Goal: Information Seeking & Learning: Learn about a topic

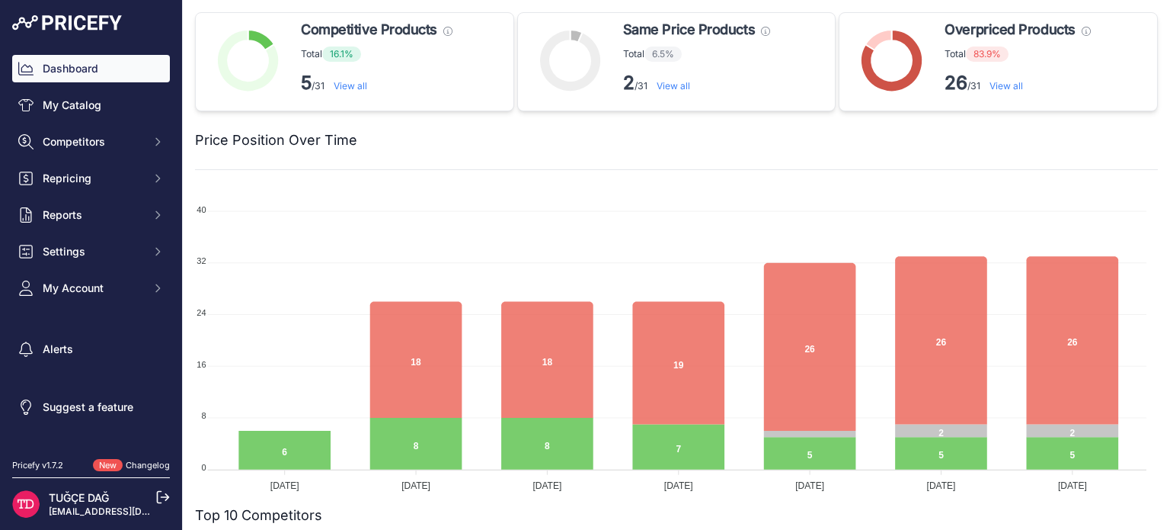
click at [824, 160] on div "Price Position Over Time" at bounding box center [676, 140] width 963 height 59
click at [635, 158] on div "Price Position Over Time" at bounding box center [676, 140] width 963 height 59
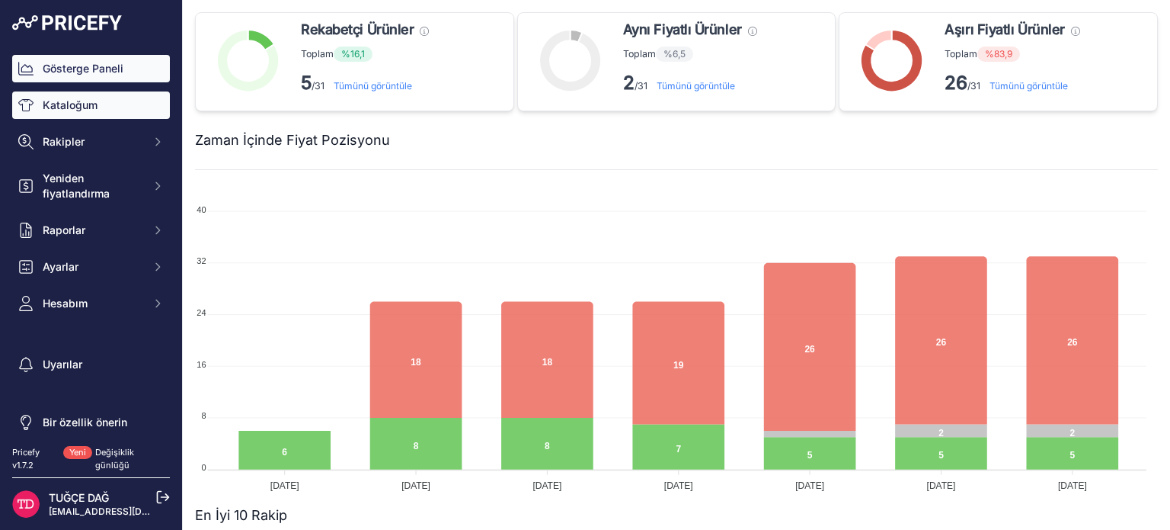
click at [54, 107] on font "Kataloğum" at bounding box center [70, 104] width 55 height 13
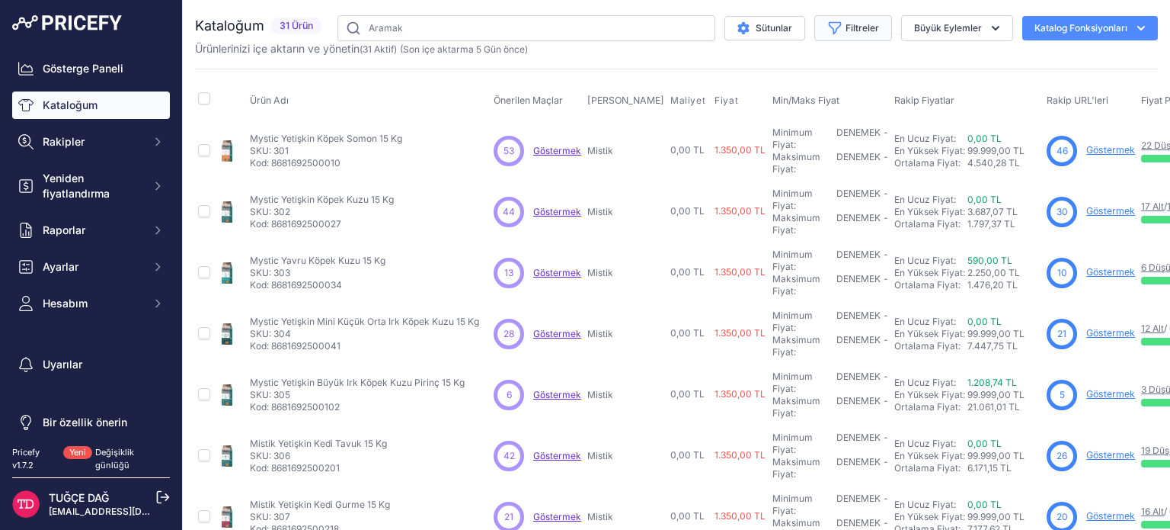
click at [846, 22] on font "Filtreler" at bounding box center [863, 27] width 34 height 11
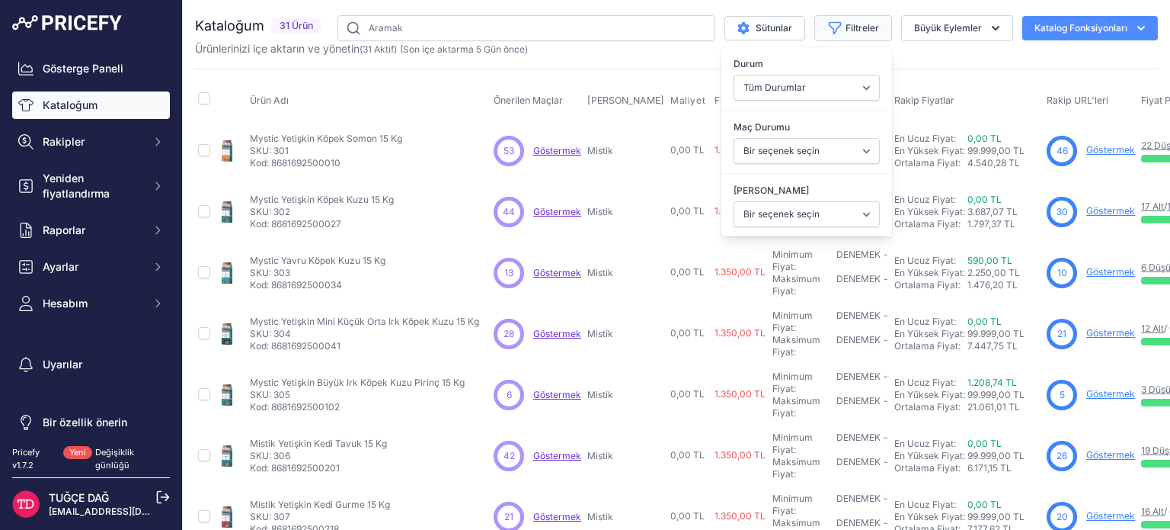
click at [846, 22] on font "Filtreler" at bounding box center [863, 27] width 34 height 11
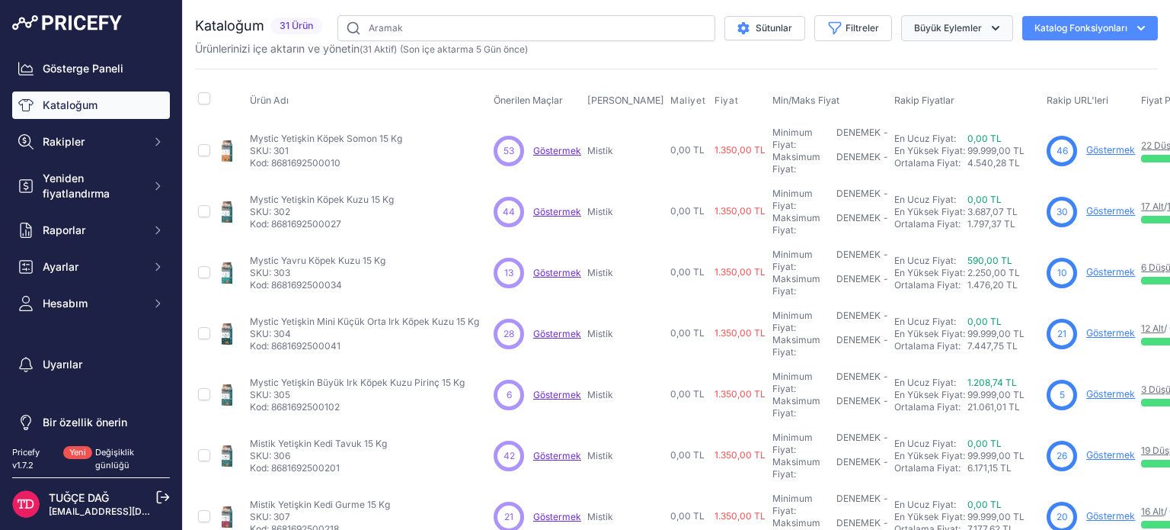
click at [951, 22] on font "Büyük Eylemler" at bounding box center [948, 27] width 68 height 11
click at [772, 26] on font "Sütunlar" at bounding box center [774, 27] width 37 height 11
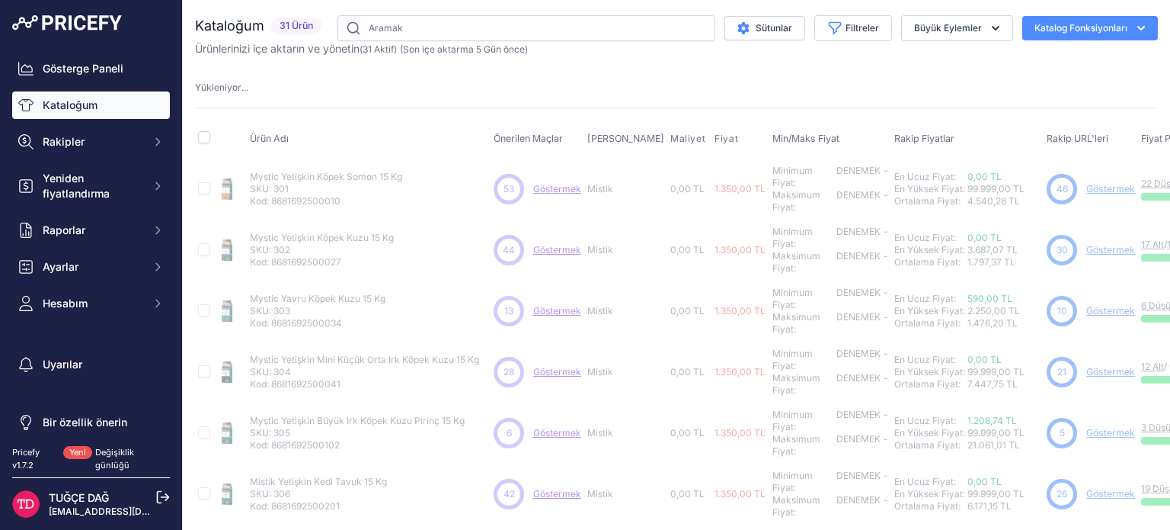
click at [277, 131] on th "Ürün Adı" at bounding box center [369, 139] width 244 height 38
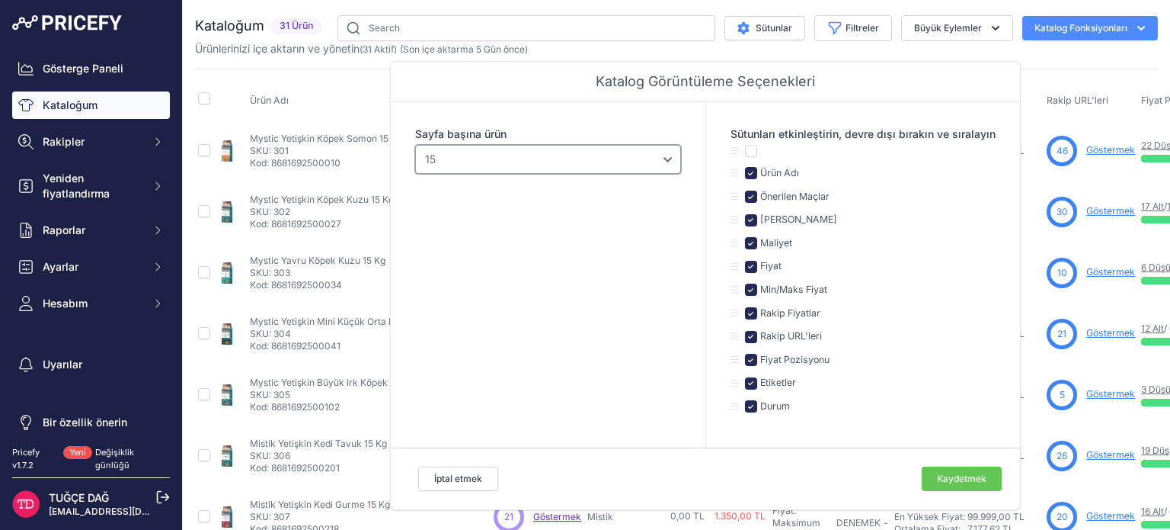
click at [638, 165] on select "10 15 20 25 50 100" at bounding box center [548, 159] width 266 height 29
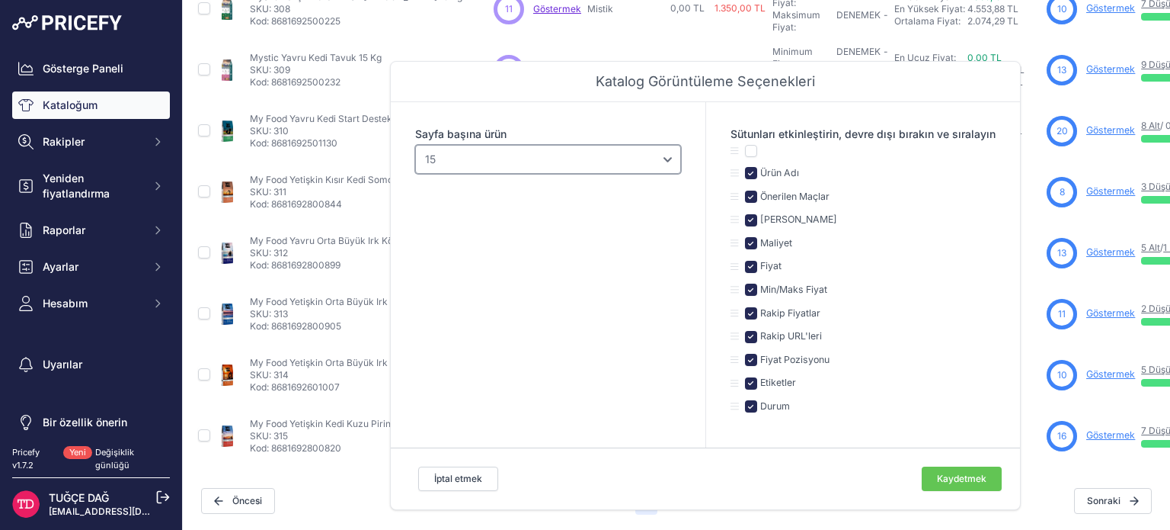
scroll to position [578, 0]
drag, startPoint x: 440, startPoint y: 478, endPoint x: 451, endPoint y: 472, distance: 13.0
click at [440, 478] on font "İptal etmek" at bounding box center [458, 477] width 48 height 11
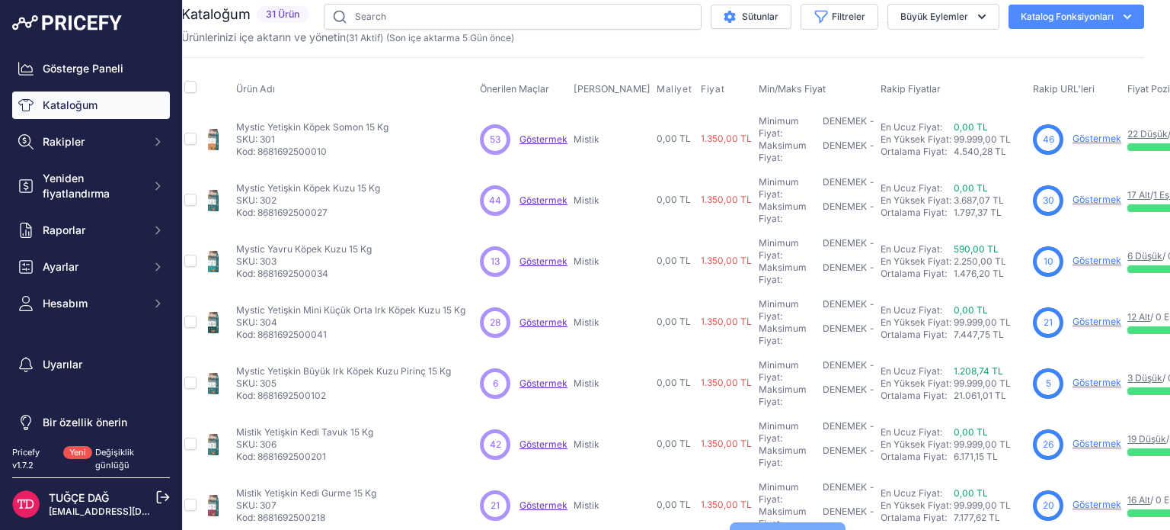
scroll to position [11, 14]
click at [766, 12] on font "Sütunlar" at bounding box center [760, 16] width 37 height 11
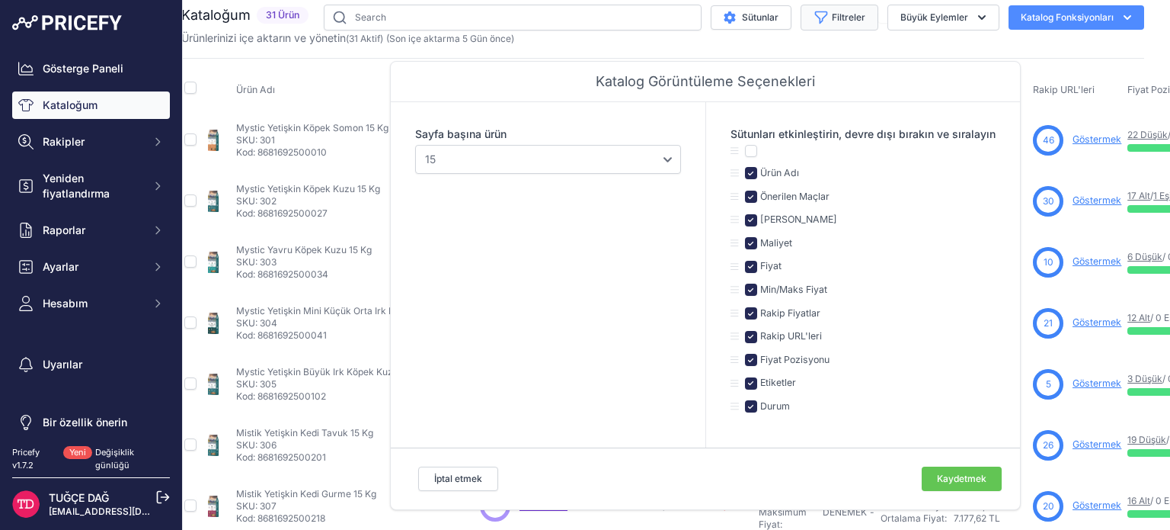
click at [784, 313] on font "Rakip Fiyatlar" at bounding box center [790, 312] width 60 height 11
click at [749, 313] on input "checkbox" at bounding box center [751, 313] width 12 height 12
checkbox input "false"
click at [751, 290] on input "checkbox" at bounding box center [751, 289] width 12 height 12
checkbox input "false"
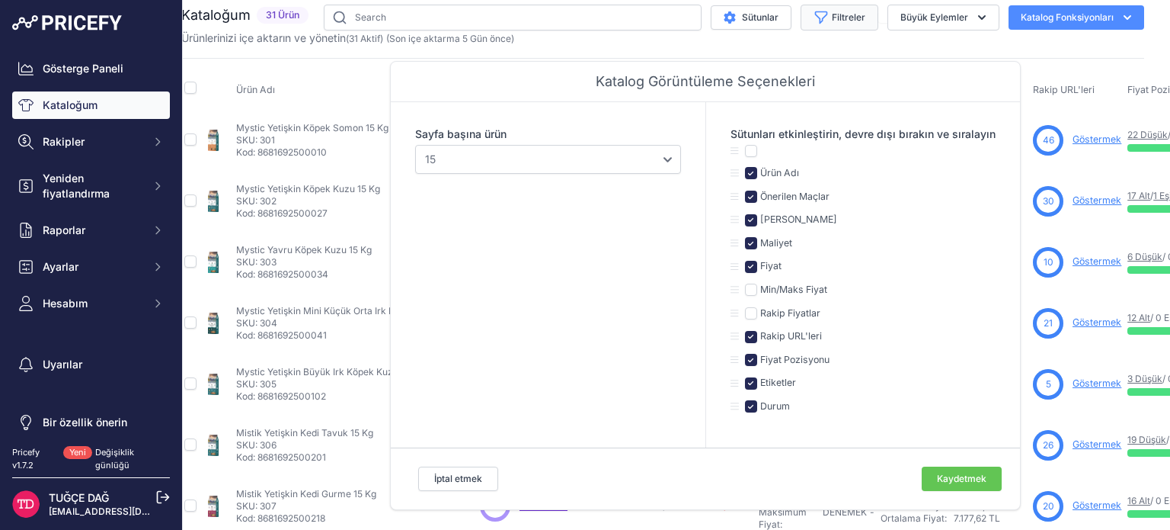
click at [949, 477] on font "Kaydetmek" at bounding box center [962, 477] width 50 height 11
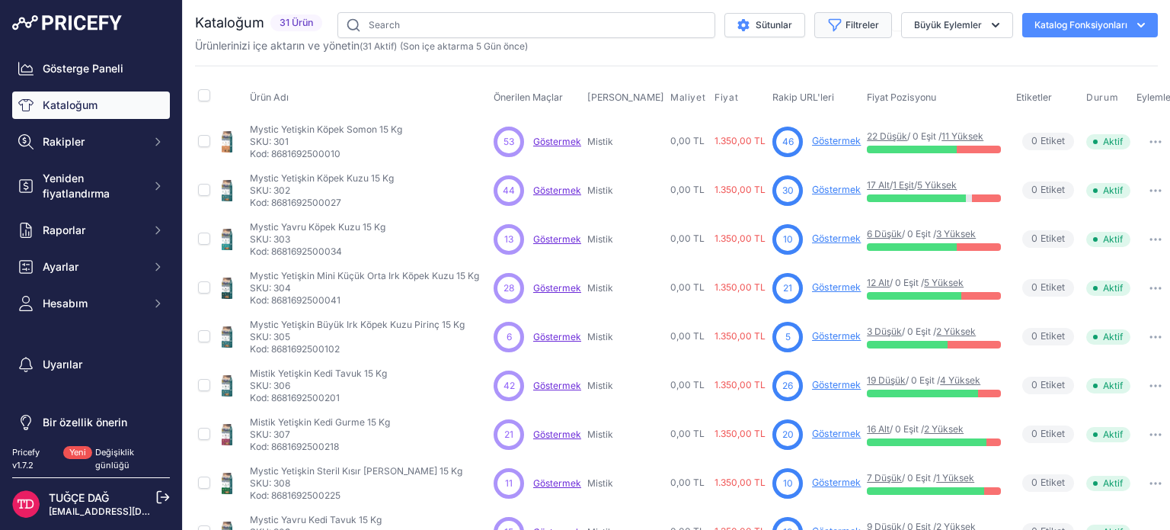
scroll to position [0, 0]
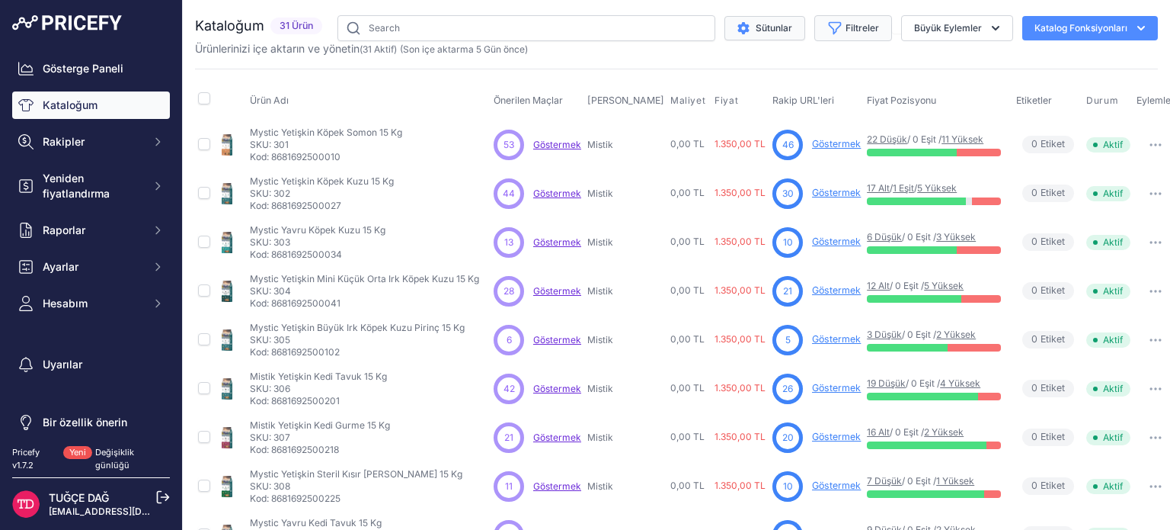
click at [725, 27] on button "Sütunlar" at bounding box center [765, 28] width 81 height 24
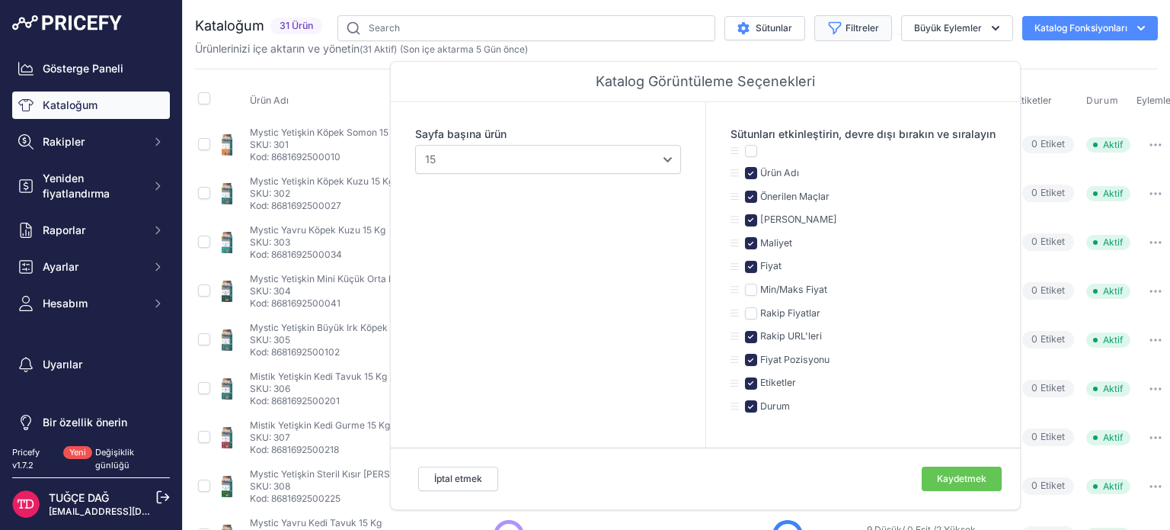
click at [771, 244] on font "Maliyet" at bounding box center [776, 242] width 32 height 11
click at [747, 242] on input "checkbox" at bounding box center [751, 243] width 12 height 12
checkbox input "false"
click at [949, 478] on font "Kaydetmek" at bounding box center [962, 477] width 50 height 11
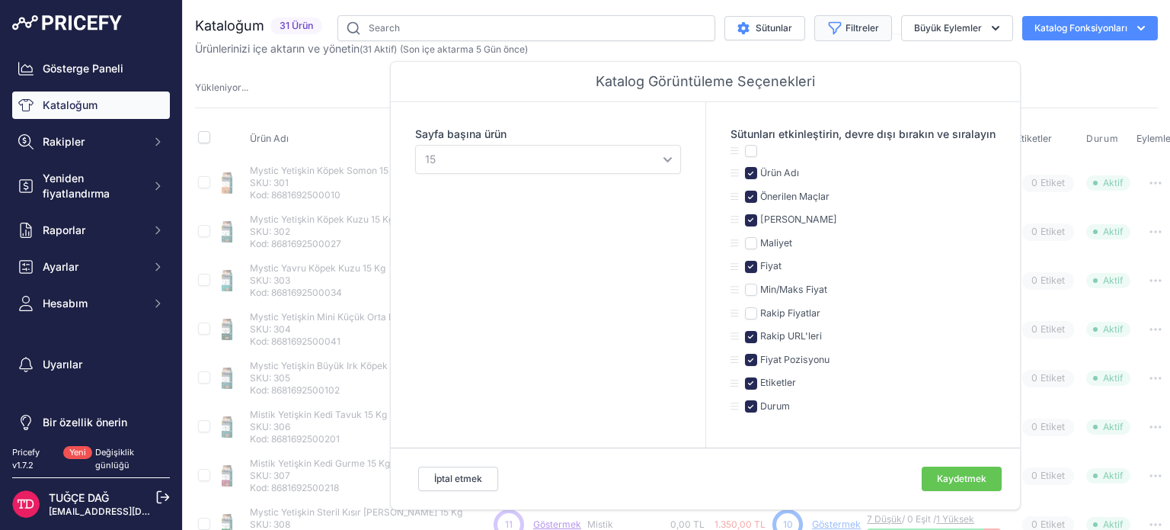
click at [781, 379] on font "Etiketler" at bounding box center [778, 381] width 36 height 11
click at [757, 381] on label "Etiketler" at bounding box center [776, 383] width 39 height 14
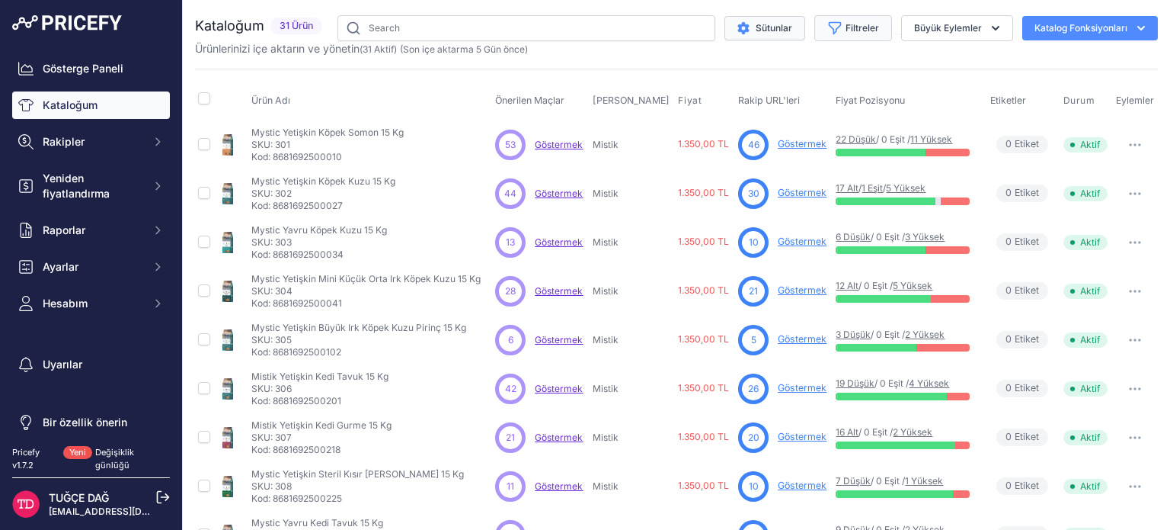
click at [750, 39] on button "Sütunlar" at bounding box center [765, 28] width 81 height 24
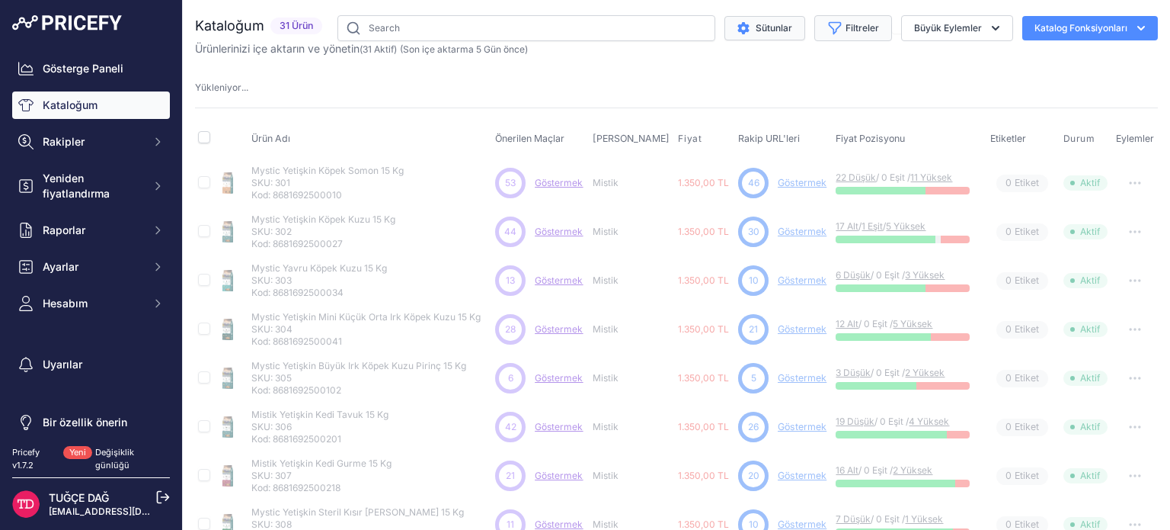
click at [747, 35] on button "Sütunlar" at bounding box center [765, 28] width 81 height 24
click at [756, 27] on font "Sütunlar" at bounding box center [774, 27] width 37 height 11
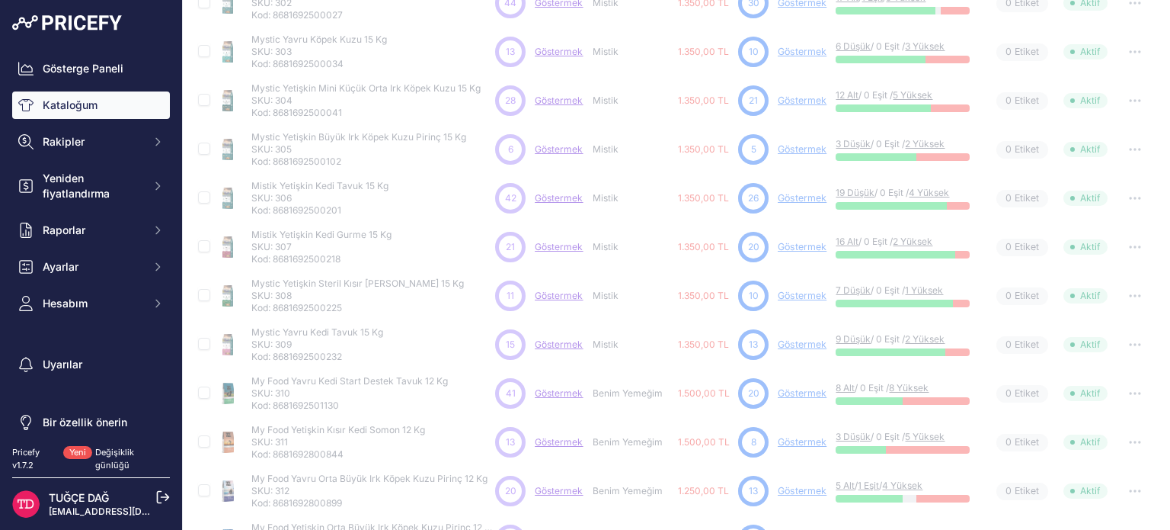
scroll to position [76, 0]
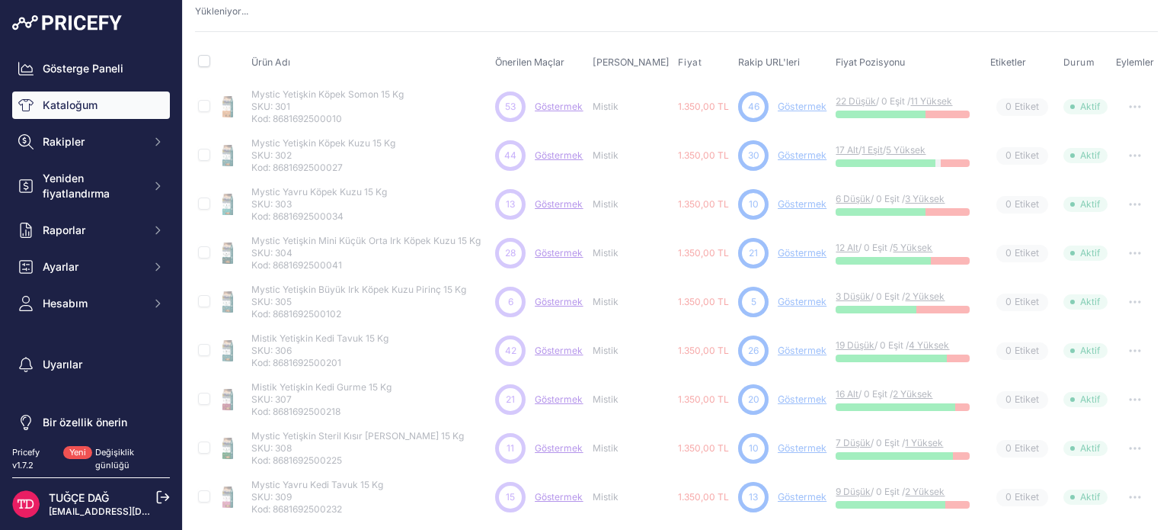
click at [774, 19] on div "Kataloğum 31 Ürün" at bounding box center [676, 400] width 963 height 923
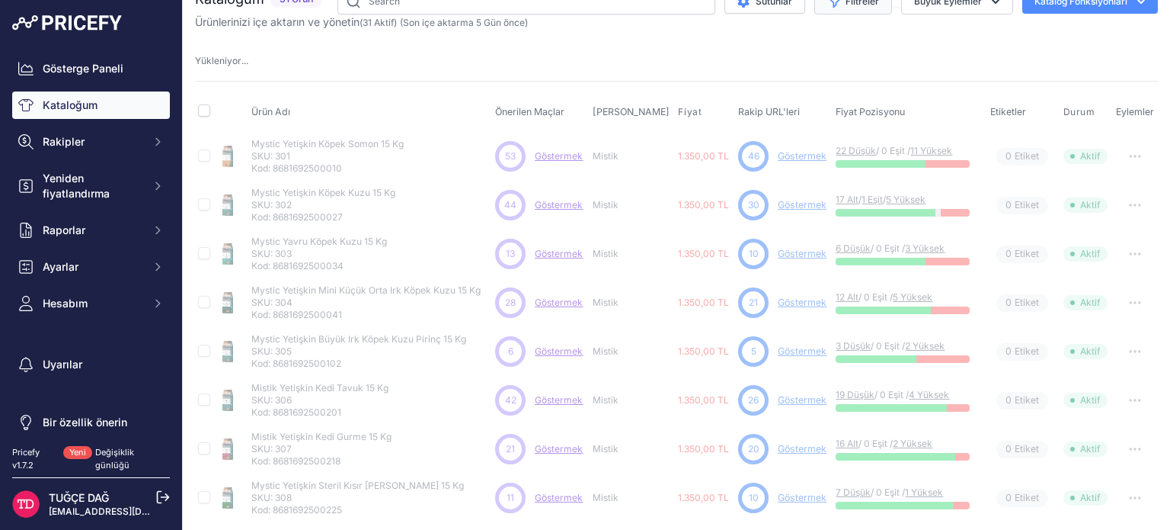
scroll to position [0, 0]
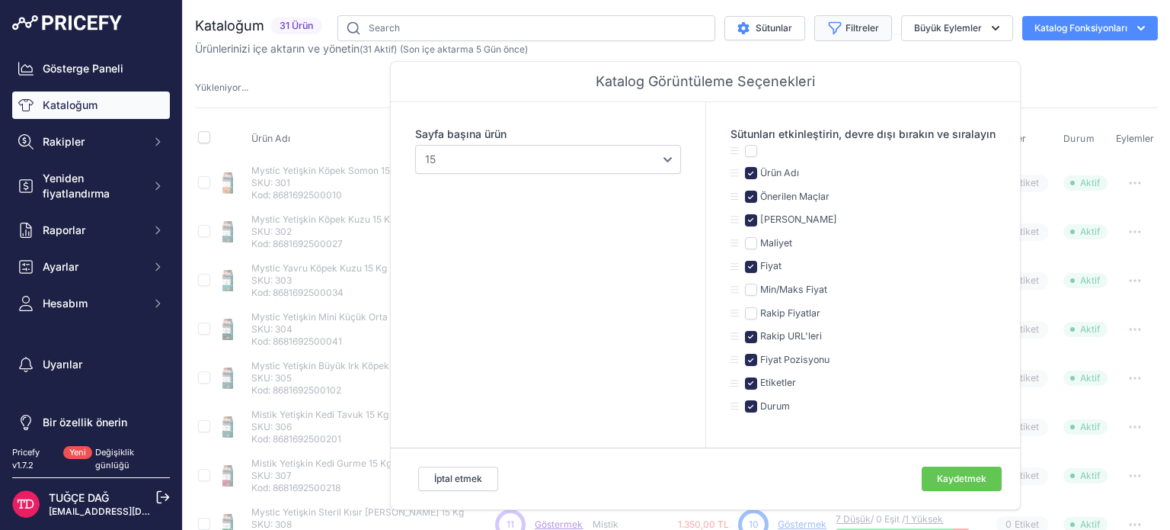
select select "15"
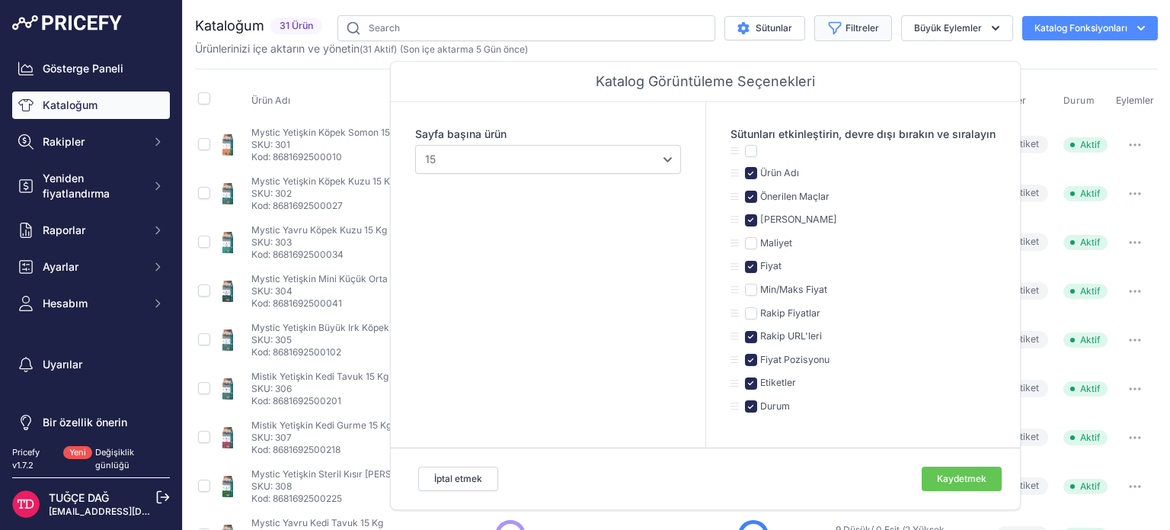
click at [781, 383] on font "Etiketler" at bounding box center [778, 381] width 36 height 11
click at [745, 381] on input "checkbox" at bounding box center [751, 383] width 12 height 12
checkbox input "false"
click at [948, 470] on button "Kaydetmek" at bounding box center [962, 478] width 80 height 24
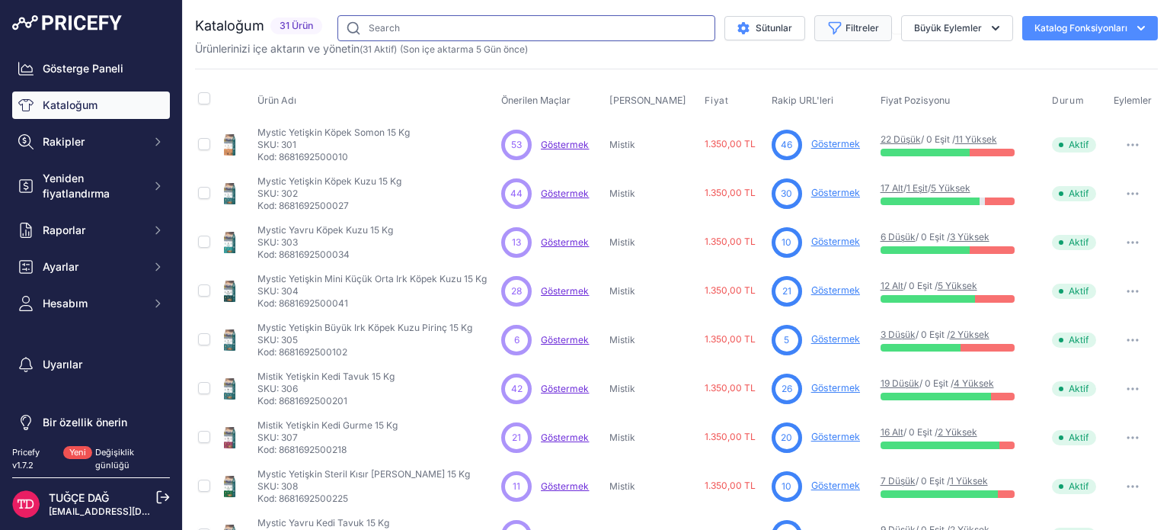
click at [427, 23] on input "text" at bounding box center [527, 28] width 378 height 26
type input "mystic köpek"
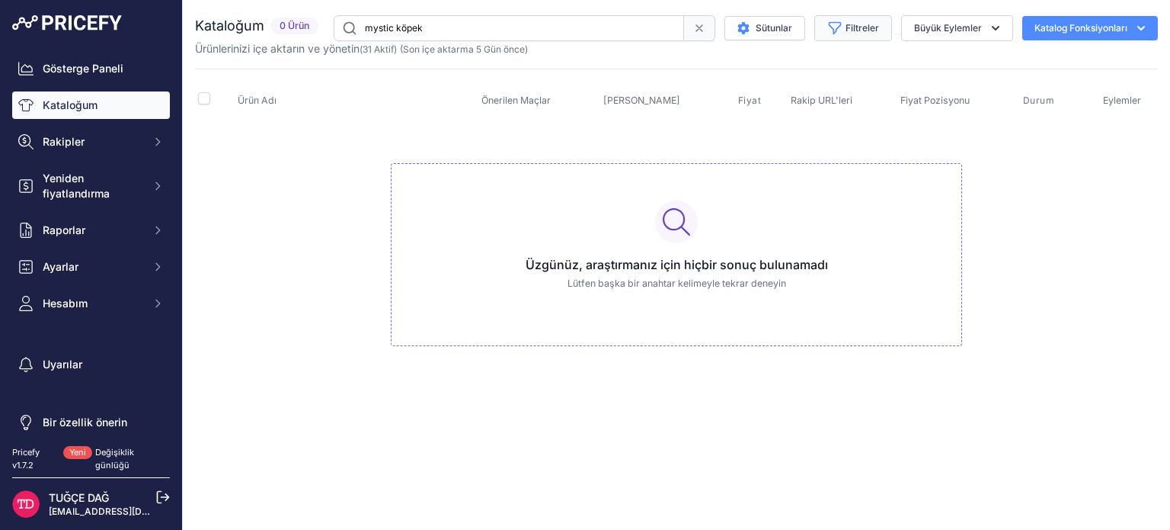
click at [698, 27] on icon at bounding box center [699, 28] width 12 height 12
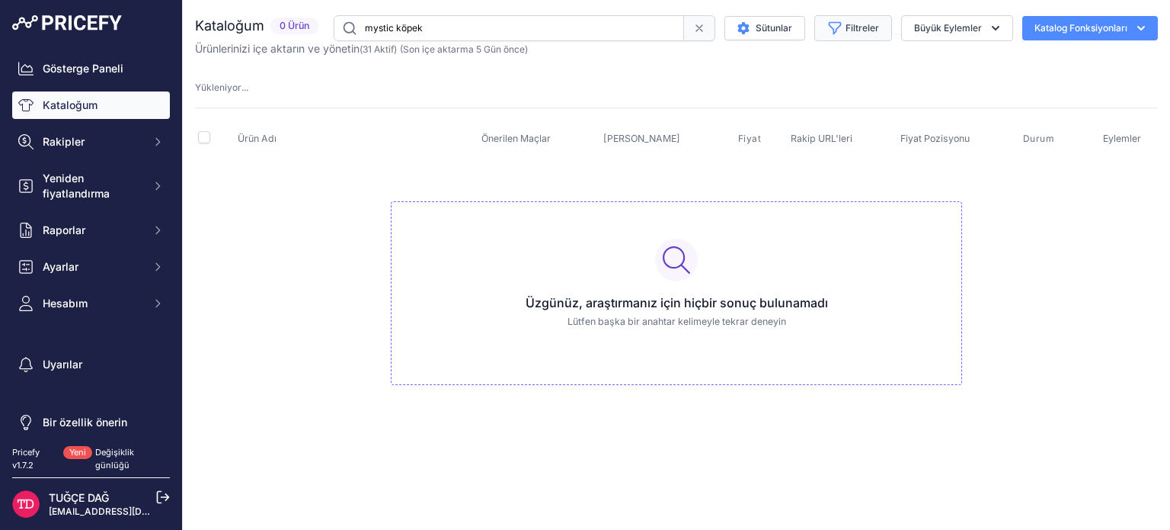
click at [700, 30] on icon at bounding box center [699, 28] width 12 height 12
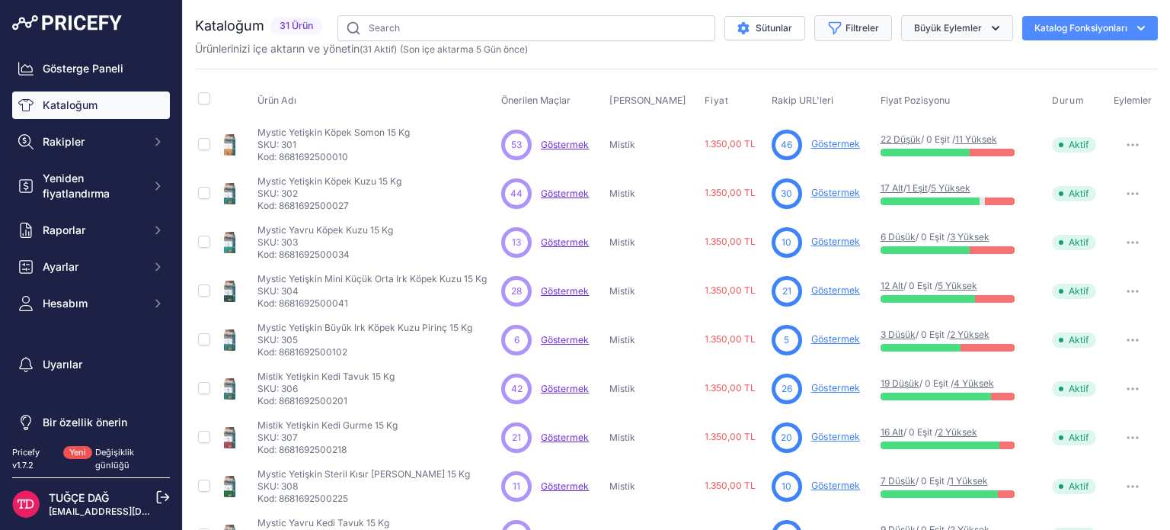
click at [923, 31] on font "Büyük Eylemler" at bounding box center [948, 27] width 68 height 11
click at [1072, 27] on font "Katalog Fonksiyonları" at bounding box center [1081, 27] width 93 height 11
click at [1036, 57] on font "Ek Bilgileri İçe Aktar" at bounding box center [1050, 59] width 87 height 11
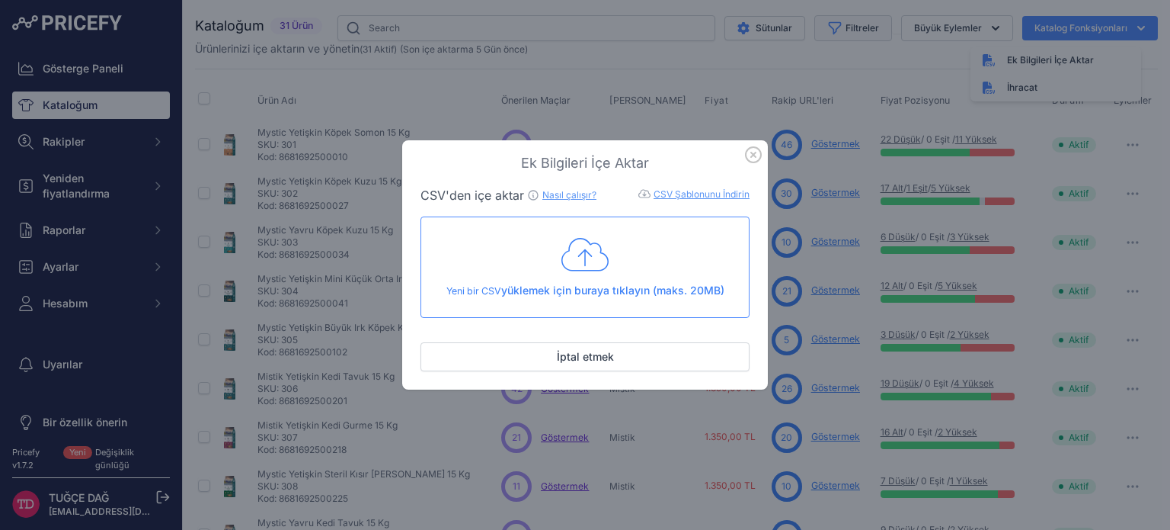
click at [595, 258] on icon at bounding box center [585, 254] width 47 height 38
click at [751, 153] on icon "button" at bounding box center [753, 154] width 15 height 15
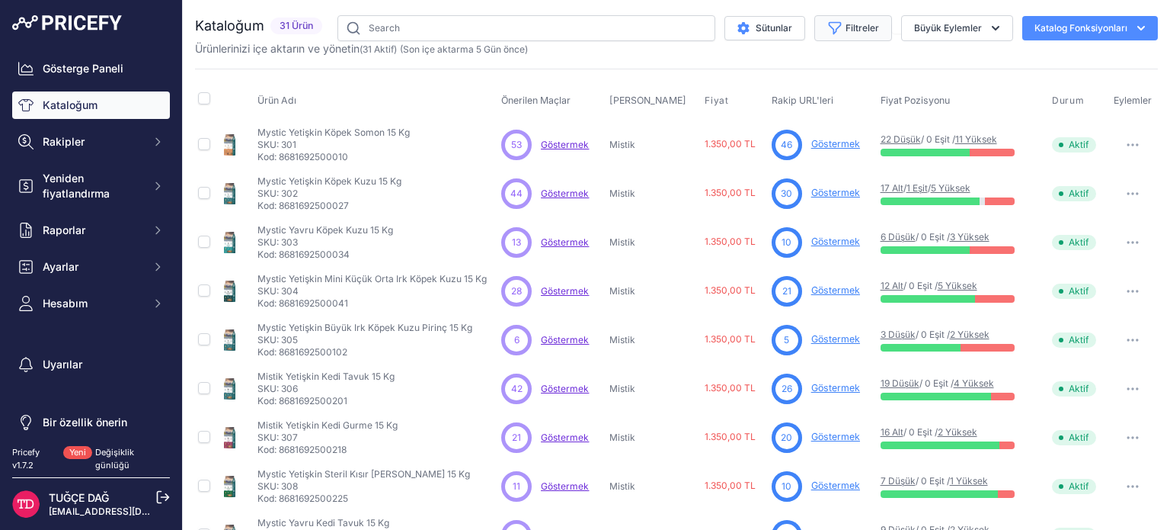
click at [829, 28] on icon "button" at bounding box center [834, 28] width 15 height 15
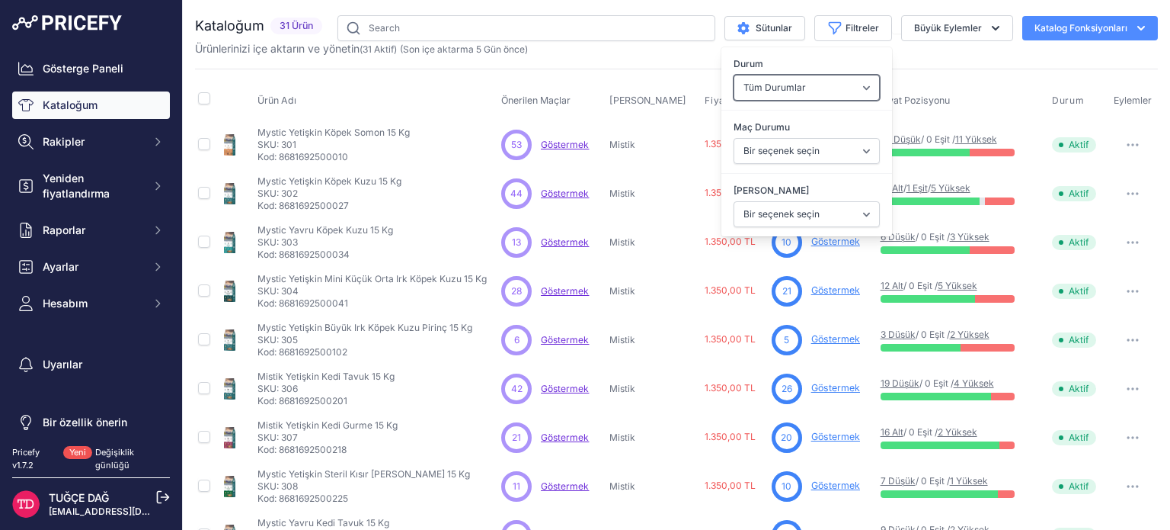
click at [832, 86] on select "Tüm Durumlar Yalnızca Etkinleştirilmiş Sadece Engelliler" at bounding box center [807, 88] width 146 height 26
click at [849, 138] on select "Bir seçenek seçin Eşleşti Eşsiz" at bounding box center [807, 151] width 146 height 26
click at [857, 210] on select "Bir seçenek seçin Nasıl miyav Benim Yemeğim Mistik Papaya" at bounding box center [807, 214] width 146 height 26
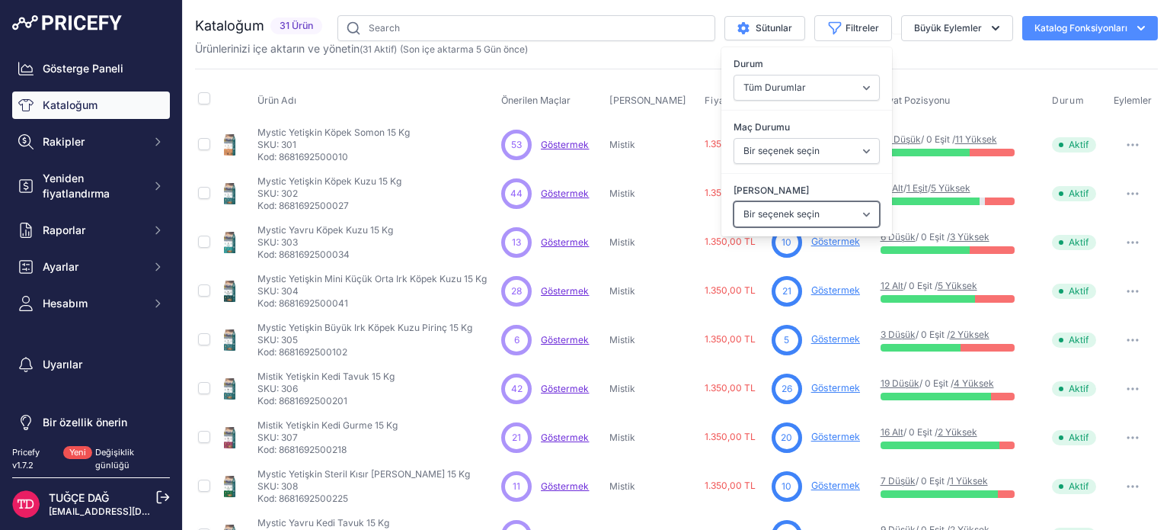
select select "Mystic"
click at [734, 201] on select "Bir seçenek seçin Nasıl miyav Benim Yemeğim Mistik Papaya" at bounding box center [807, 214] width 146 height 26
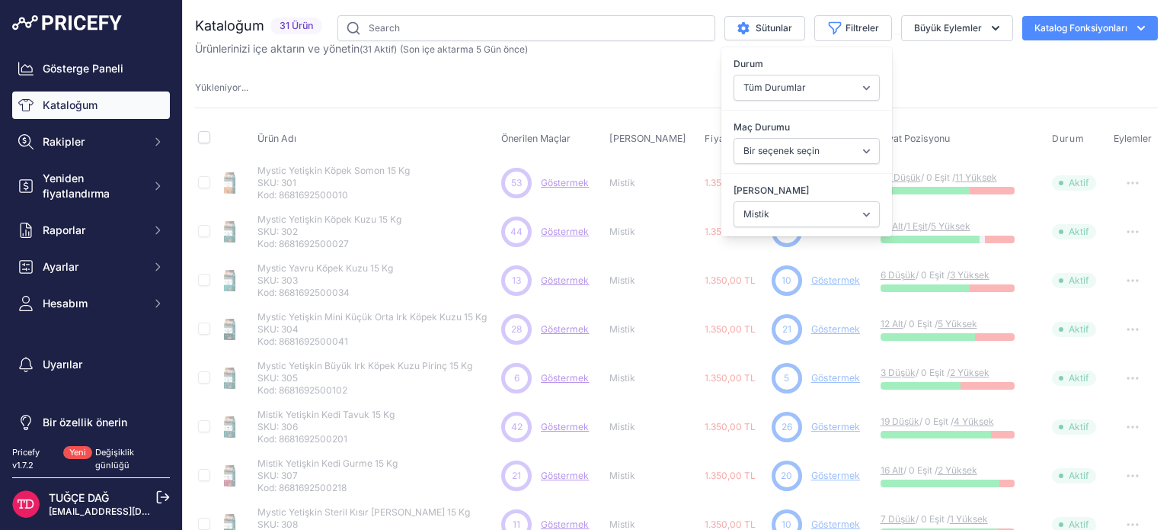
click at [591, 108] on div "Ürün Adı Önerilen Maçlar Marka Fiyat" at bounding box center [676, 498] width 963 height 783
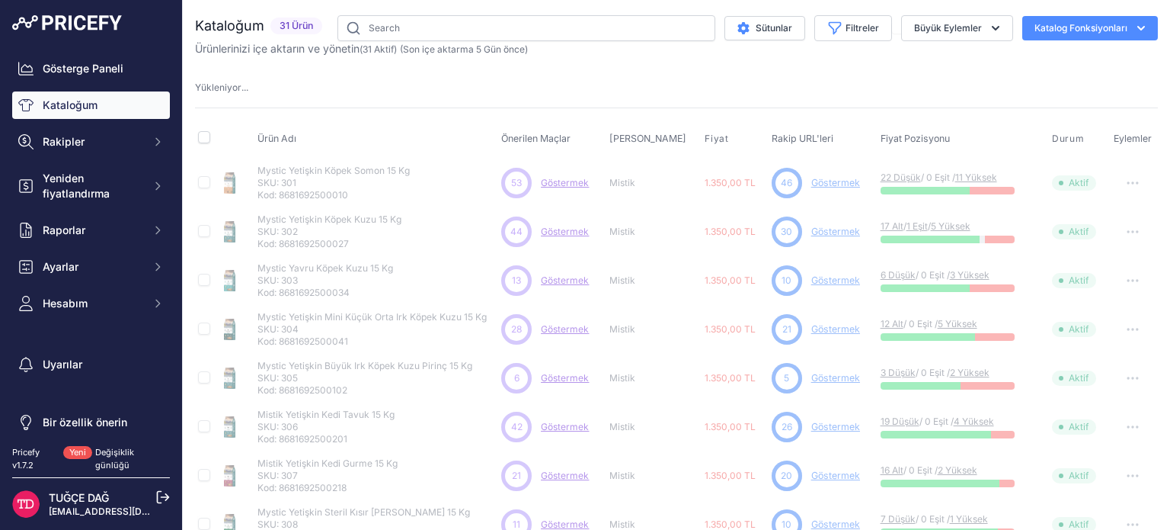
click at [831, 105] on div "Kataloğum 31 Ürün" at bounding box center [676, 476] width 963 height 923
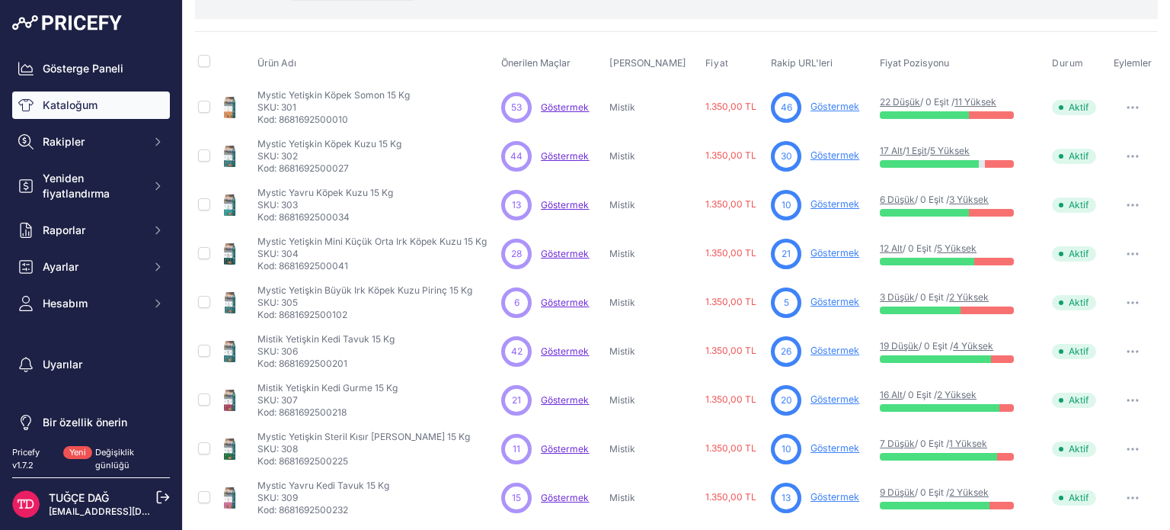
scroll to position [114, 0]
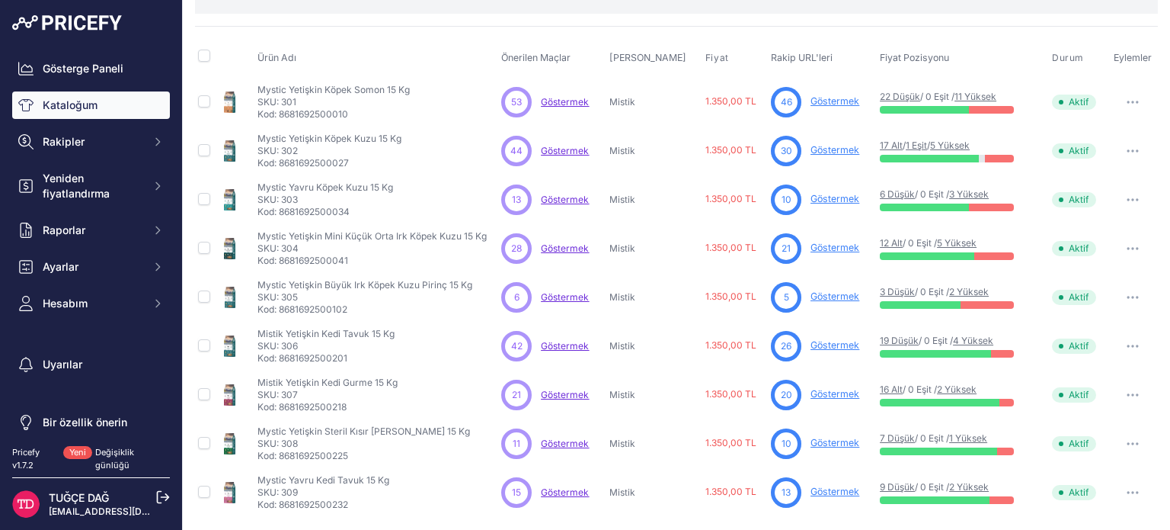
click at [811, 95] on font "Göstermek" at bounding box center [835, 100] width 49 height 11
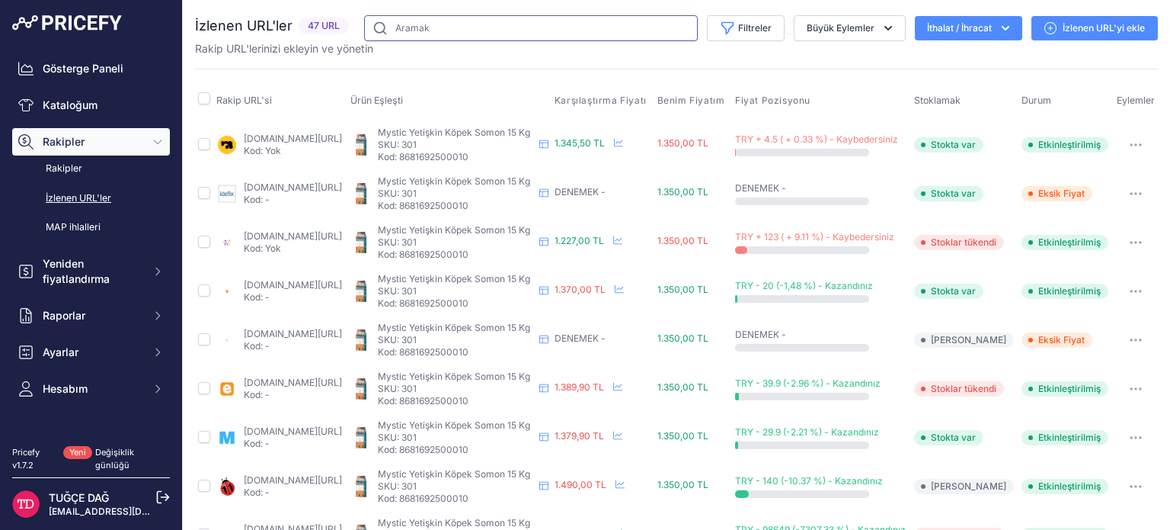
click at [648, 19] on input "text" at bounding box center [507, 28] width 286 height 26
drag, startPoint x: 479, startPoint y: 4, endPoint x: 271, endPoint y: 96, distance: 227.5
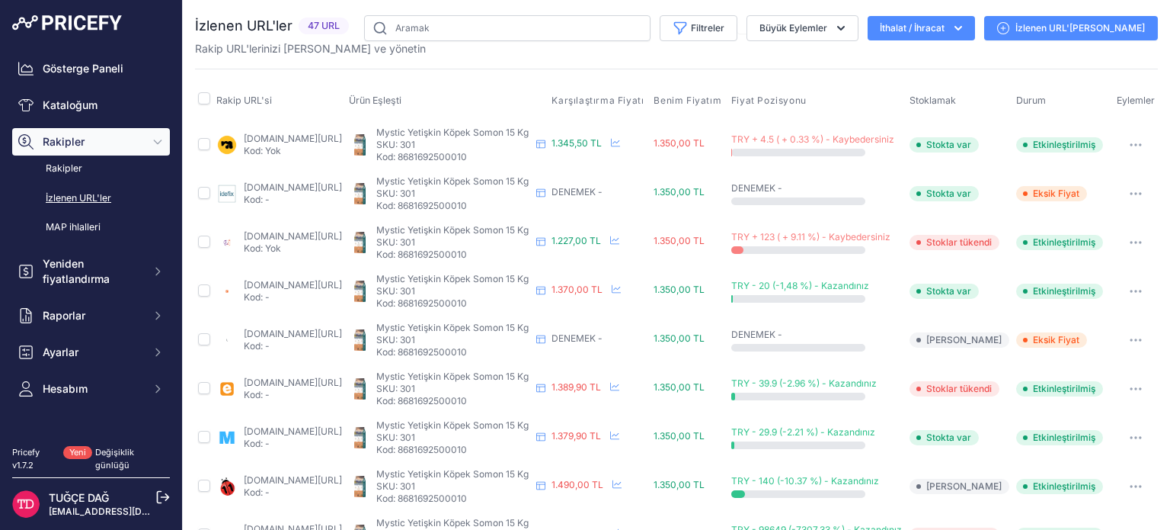
click at [316, 104] on th "Rakip URL'si" at bounding box center [279, 101] width 133 height 38
click at [134, 462] on font "Değişiklik günlüğü" at bounding box center [114, 458] width 39 height 24
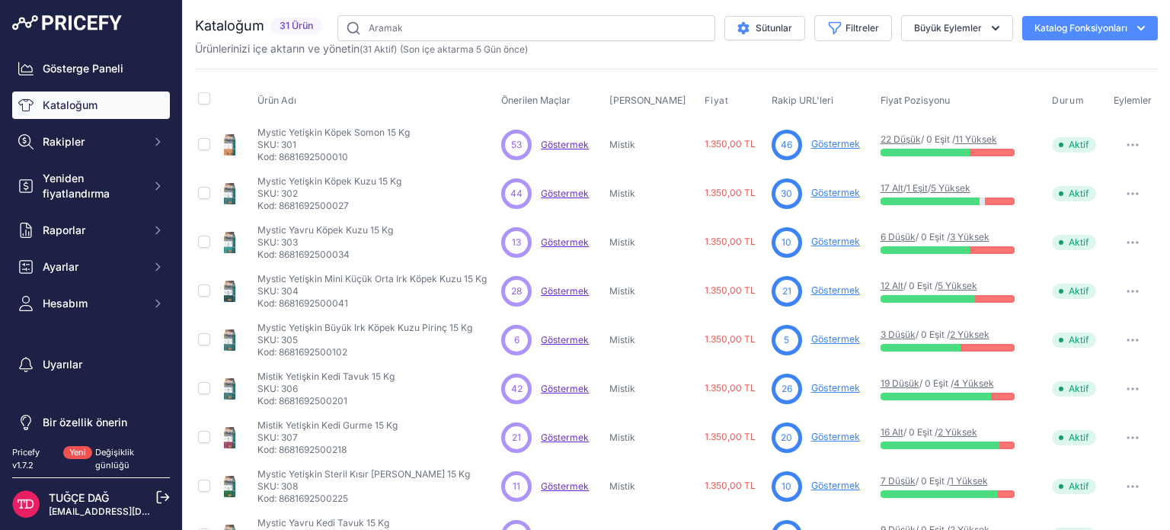
drag, startPoint x: 725, startPoint y: 63, endPoint x: 785, endPoint y: 64, distance: 59.4
click at [725, 64] on div "Kataloğum 31 Ürün" at bounding box center [676, 457] width 963 height 885
click at [931, 30] on font "Büyük Eylemler" at bounding box center [948, 27] width 68 height 11
click at [853, 33] on font "Filtreler" at bounding box center [863, 27] width 34 height 11
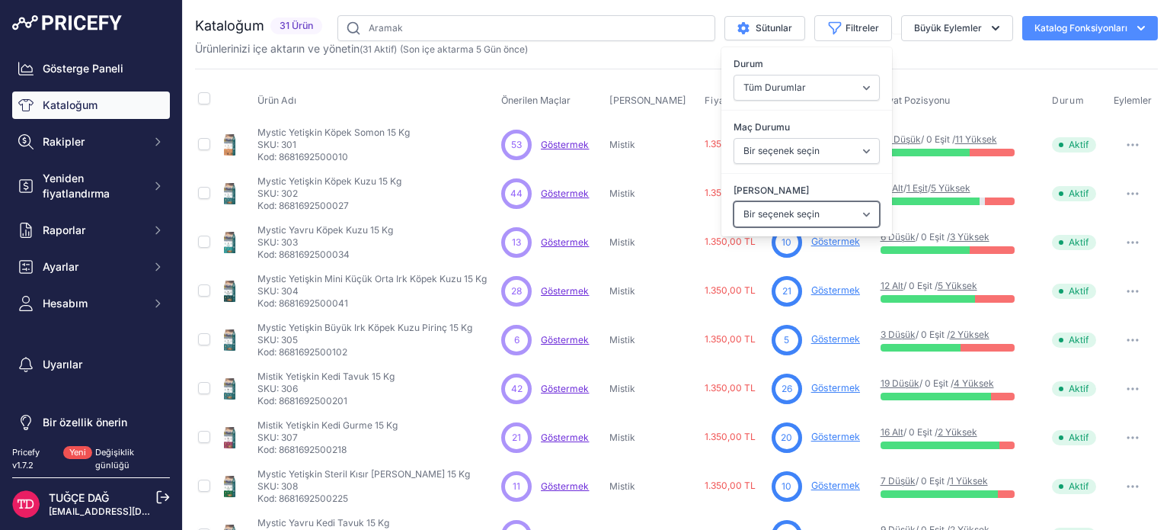
click at [795, 215] on select "Bir seçenek seçin Nasıl miyav Benim Yemeğim Mistik Papaya" at bounding box center [807, 214] width 146 height 26
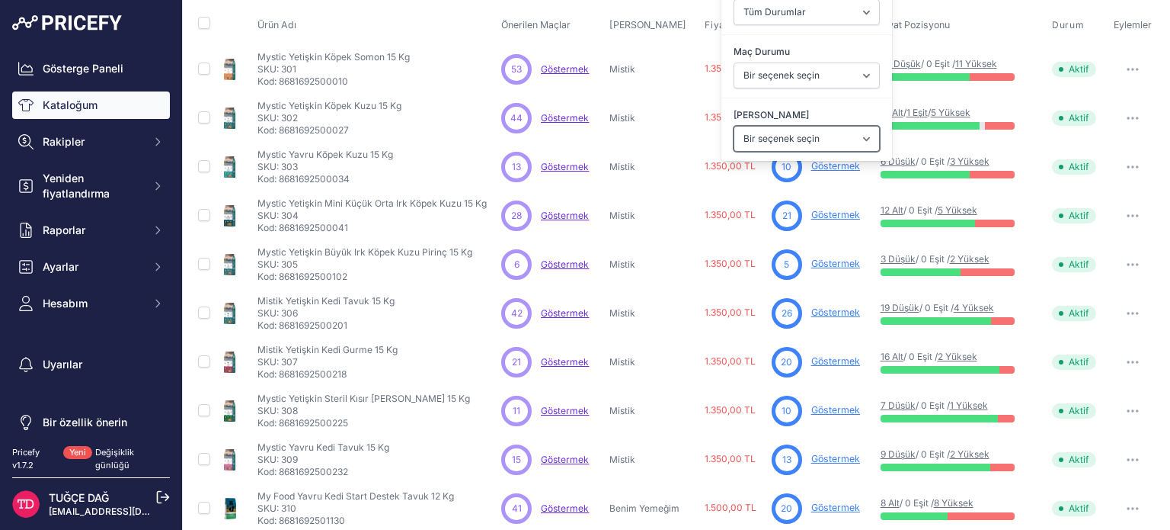
scroll to position [76, 0]
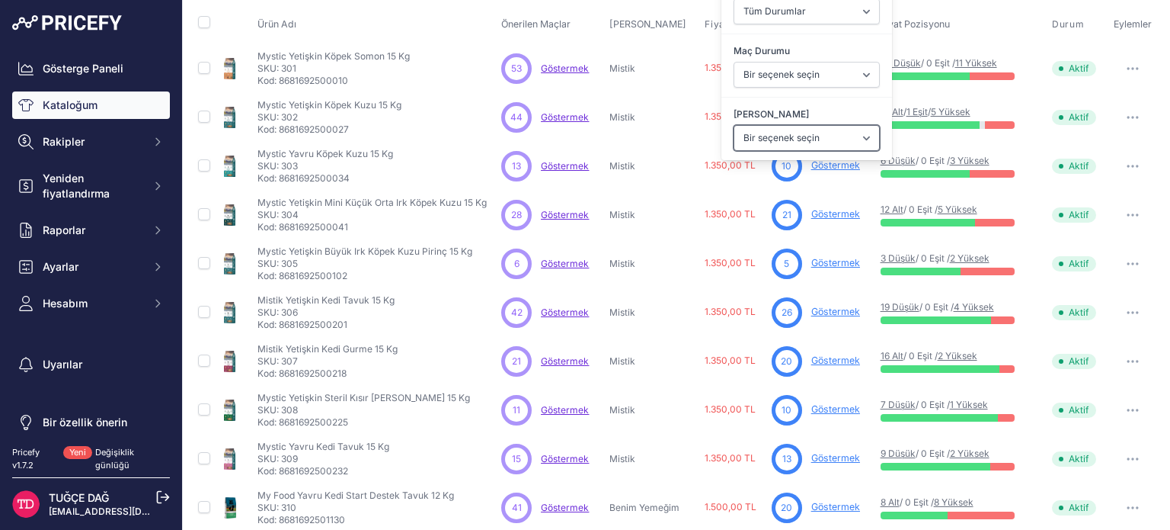
click at [802, 134] on select "Bir seçenek seçin Nasıl miyav Benim Yemeğim Mistik Papaya" at bounding box center [807, 138] width 146 height 26
select select "How Meow"
click at [734, 125] on select "Bir seçenek seçin Nasıl miyav Benim Yemeğim Mistik Papaya" at bounding box center [807, 138] width 146 height 26
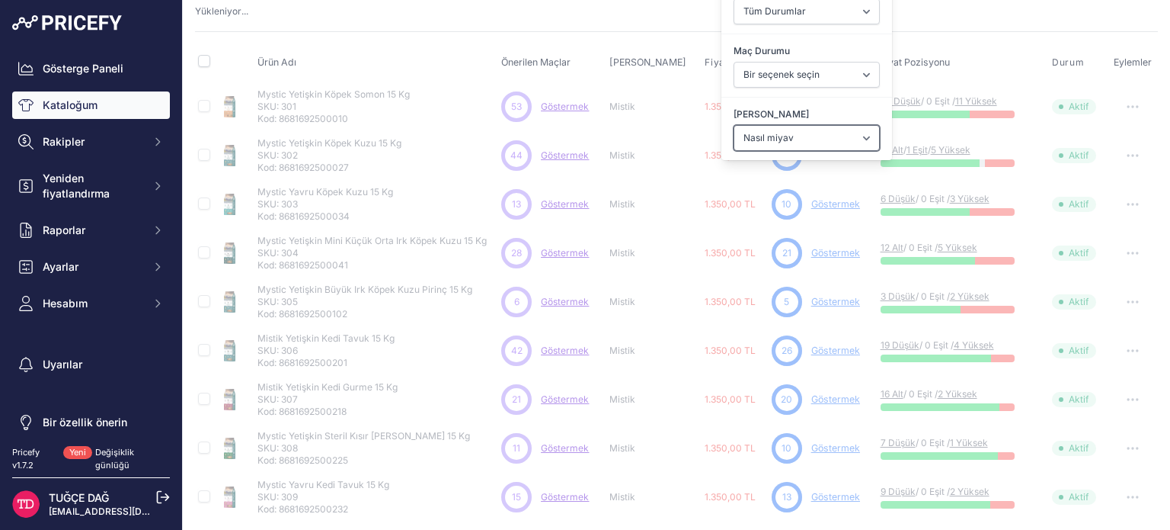
select select
select select "How Meow"
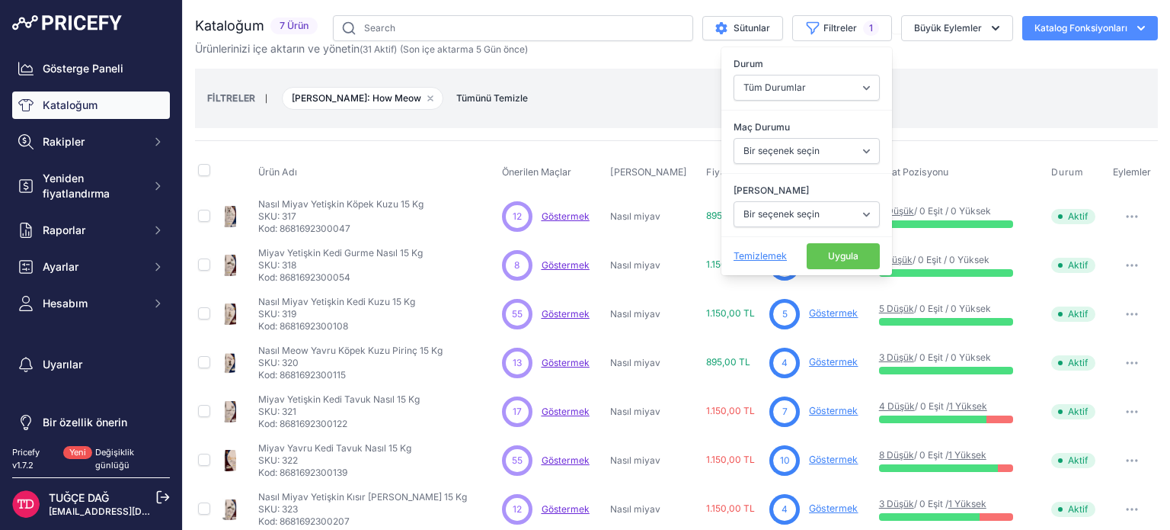
click at [487, 142] on div "Ürün Adı Önerilen Maçlar Marka [GEOGRAPHIC_DATA]" at bounding box center [676, 336] width 963 height 393
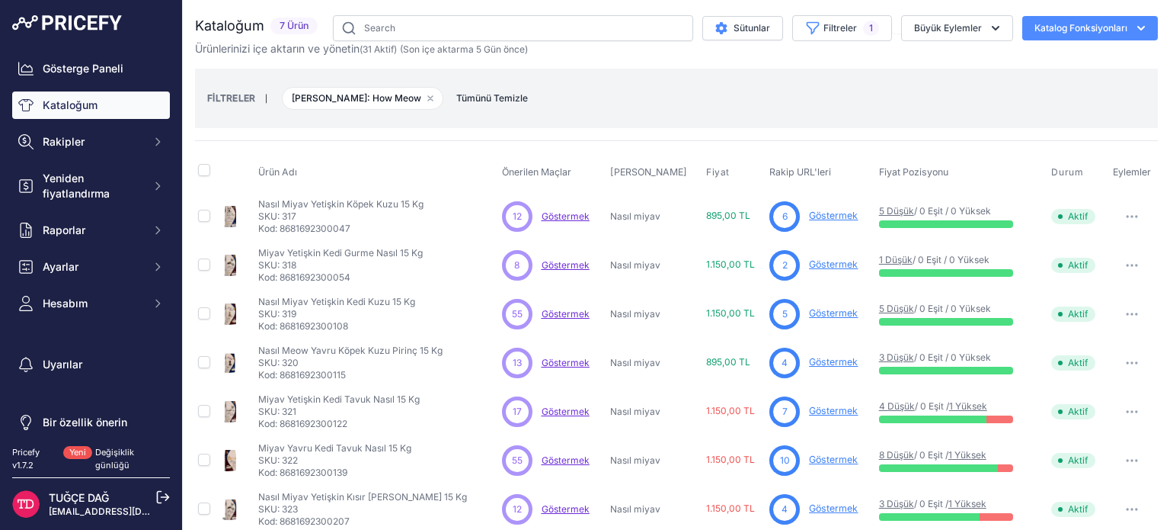
click at [809, 216] on font "Göstermek" at bounding box center [833, 215] width 49 height 11
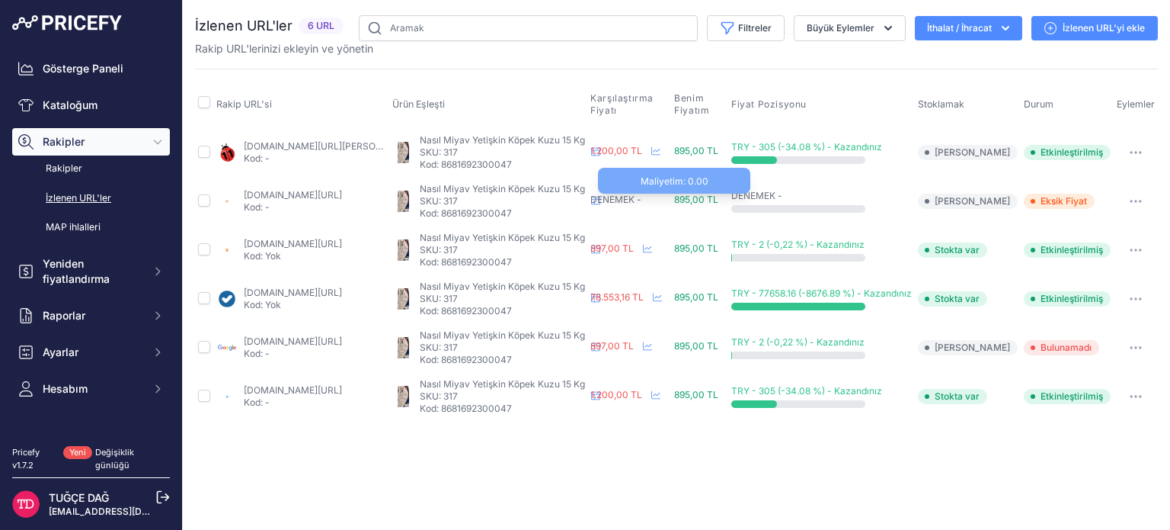
click at [718, 197] on font "895,00 TL" at bounding box center [696, 199] width 44 height 11
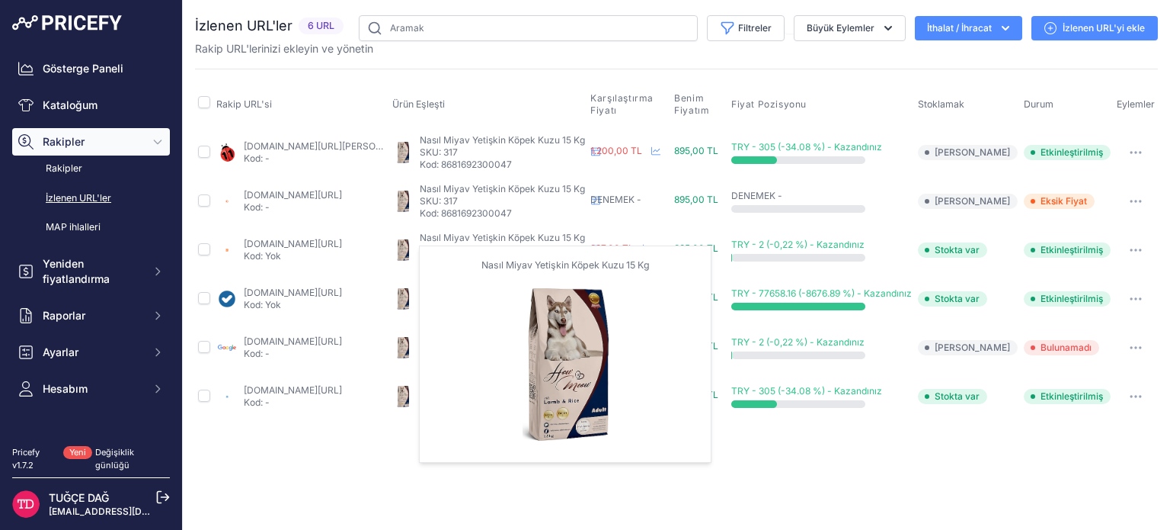
click at [414, 347] on img at bounding box center [402, 347] width 21 height 21
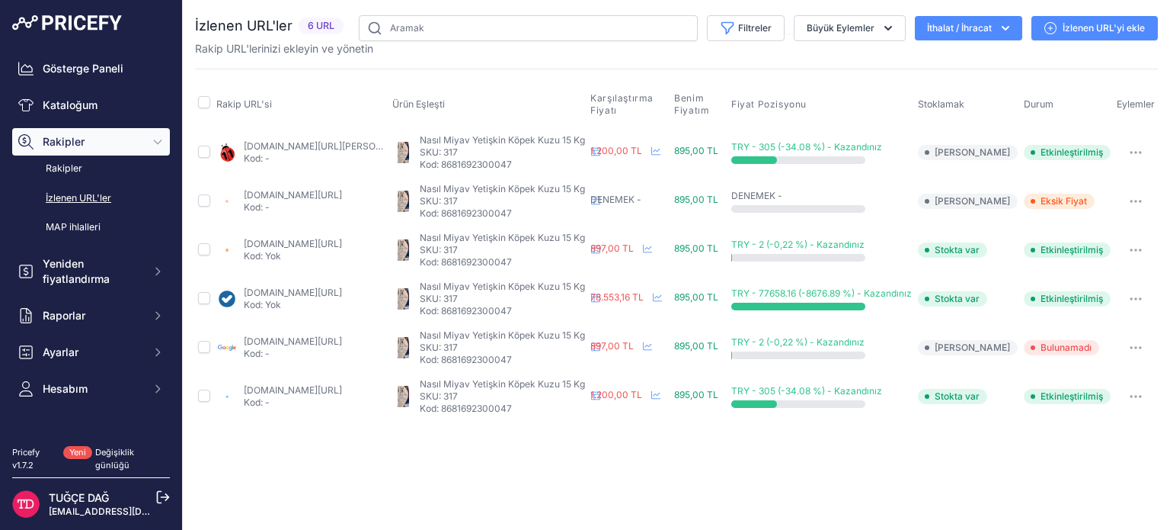
click at [342, 343] on font "google.com.tr/alışveriş/ürün/4130024307702425228?gl=tr&prds=puanlama:p" at bounding box center [293, 340] width 98 height 11
click at [617, 349] on font "897,00 TL" at bounding box center [611, 345] width 43 height 11
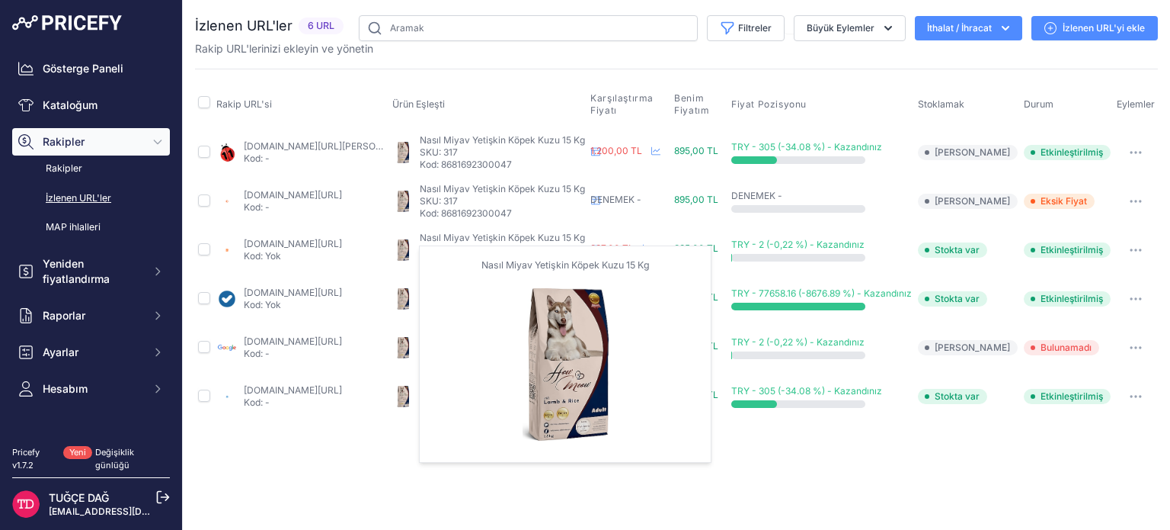
click at [414, 337] on img at bounding box center [402, 347] width 21 height 21
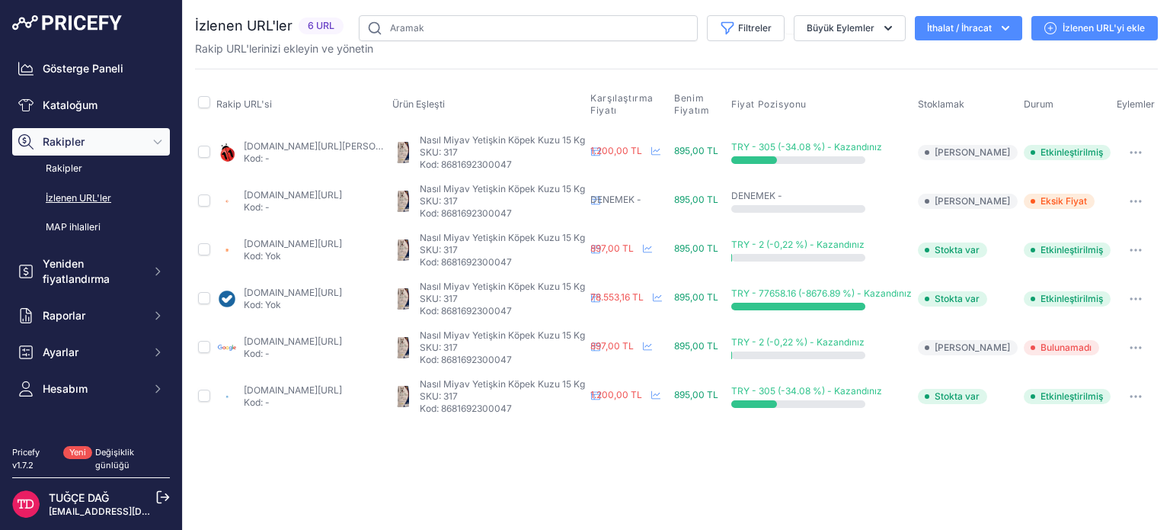
click at [323, 338] on font "google.com.tr/alışveriş/ürün/4130024307702425228?gl=tr&prds=puanlama:p" at bounding box center [293, 340] width 98 height 11
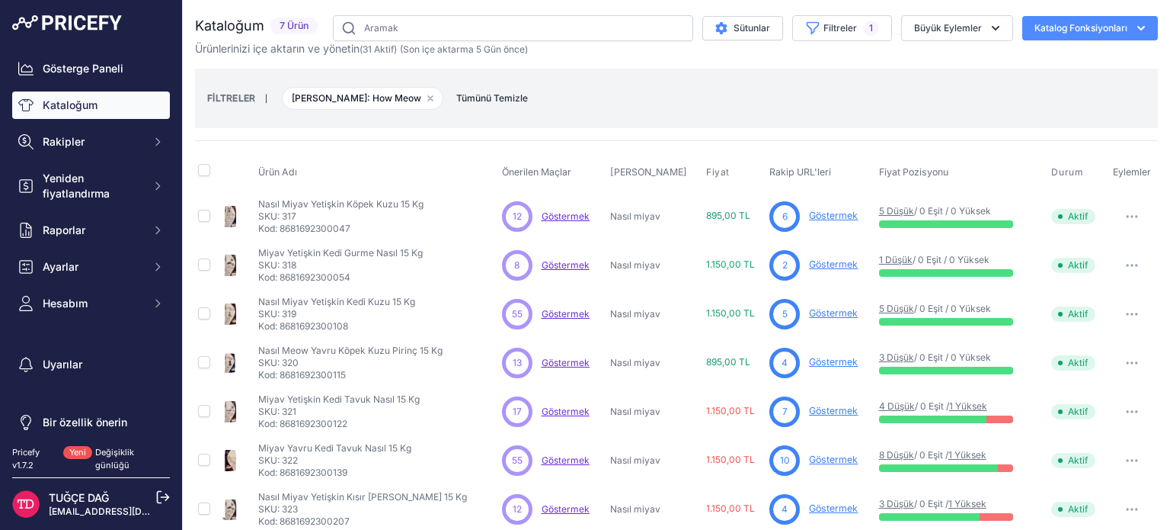
click at [809, 362] on font "Göstermek" at bounding box center [833, 361] width 49 height 11
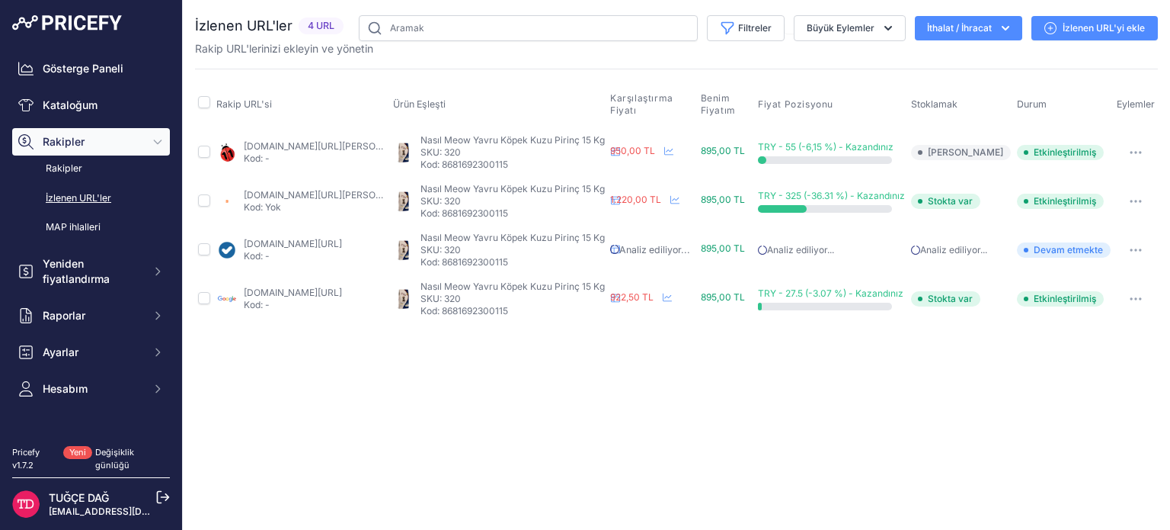
click at [274, 290] on font "[DOMAIN_NAME][URL]" at bounding box center [293, 291] width 98 height 11
click at [314, 152] on p "Kod: -" at bounding box center [315, 158] width 143 height 12
click at [314, 144] on font "[DOMAIN_NAME][URL][PERSON_NAME]" at bounding box center [330, 145] width 172 height 11
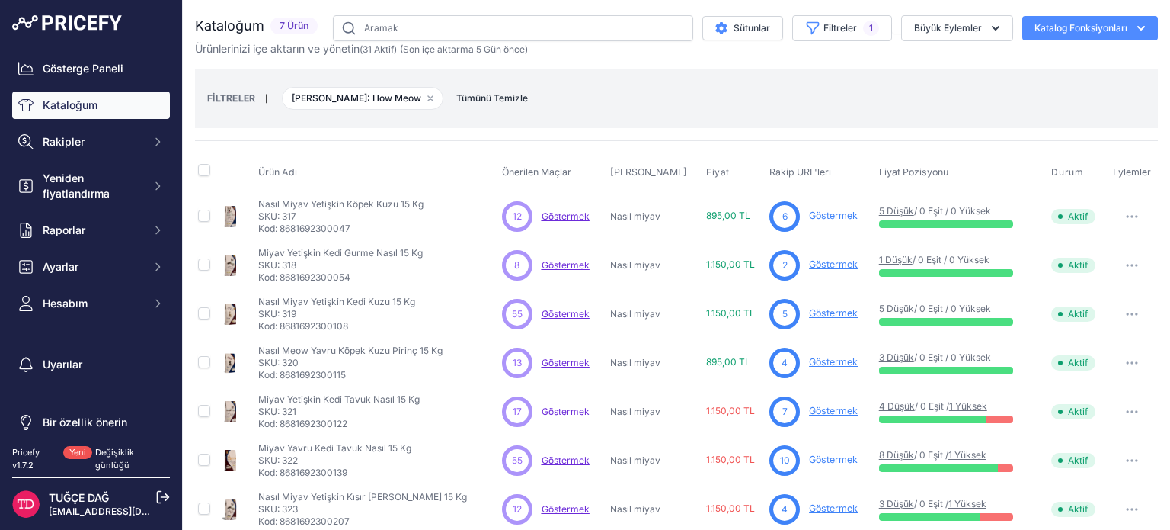
click at [809, 219] on font "Göstermek" at bounding box center [833, 215] width 49 height 11
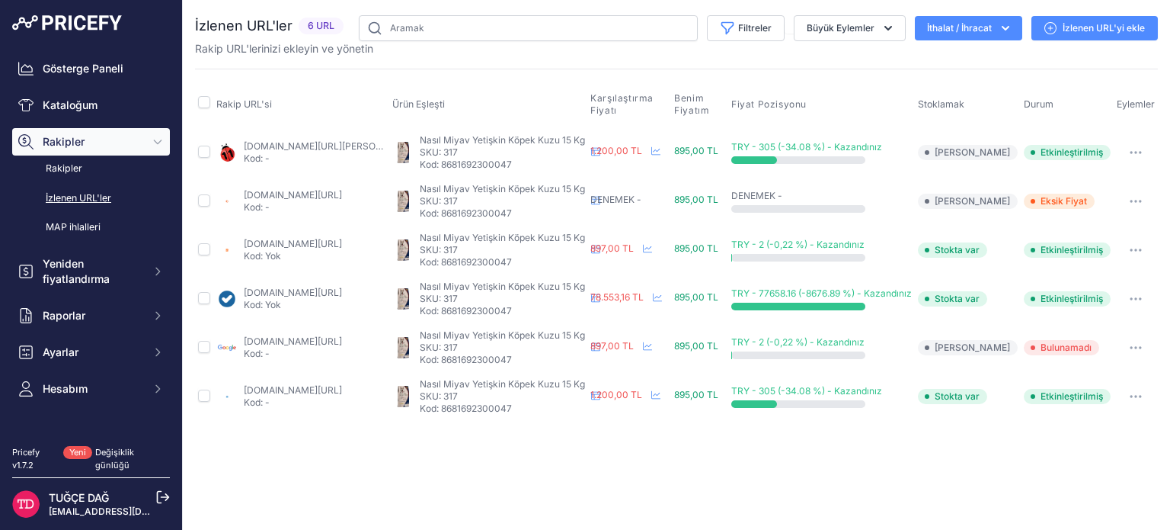
click at [316, 191] on font "[DOMAIN_NAME][URL]" at bounding box center [293, 194] width 98 height 11
